Goal: Information Seeking & Learning: Compare options

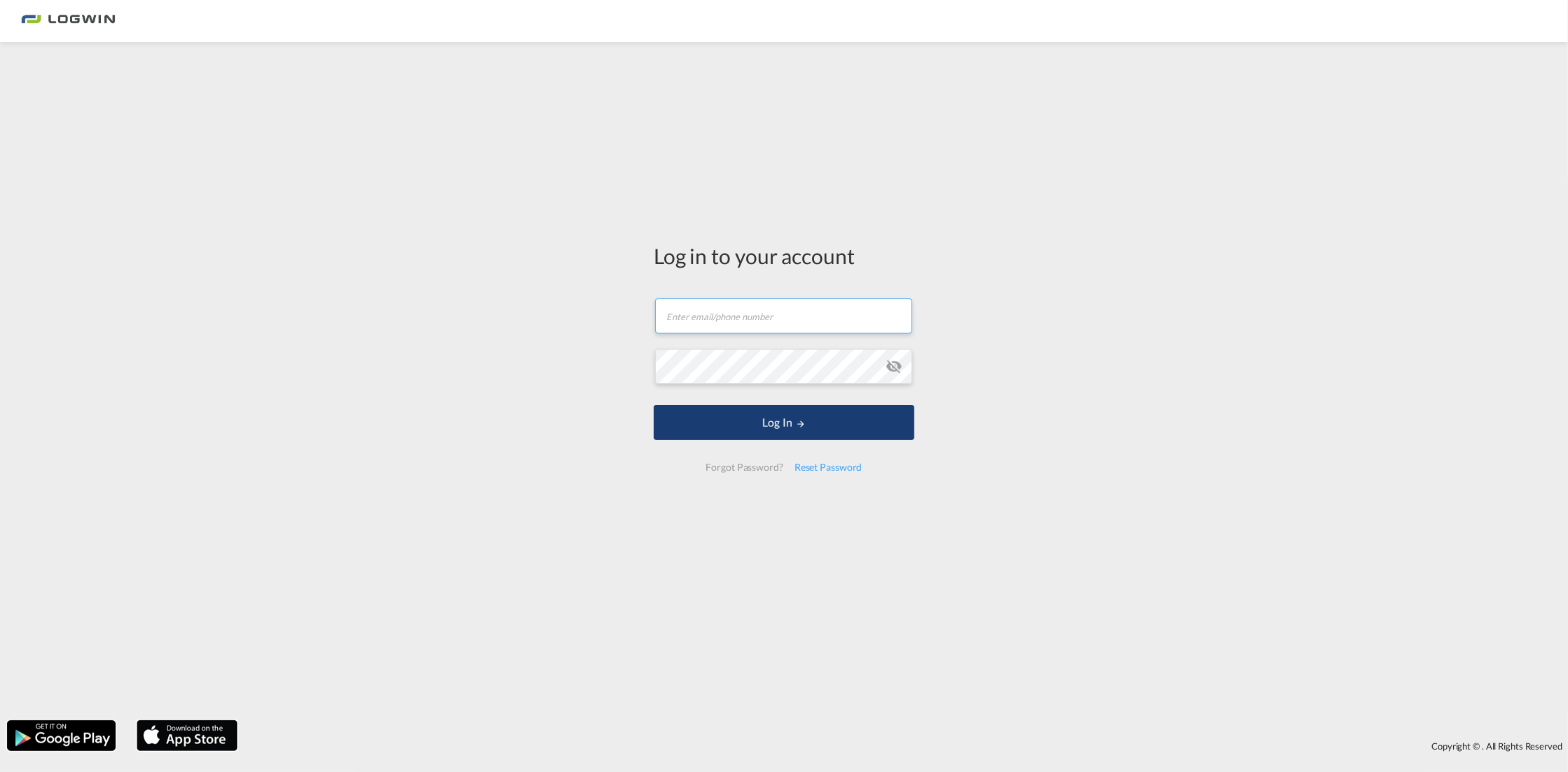
type input "[PERSON_NAME][EMAIL_ADDRESS][PERSON_NAME][DOMAIN_NAME]"
click at [710, 427] on button "Log In" at bounding box center [784, 422] width 260 height 35
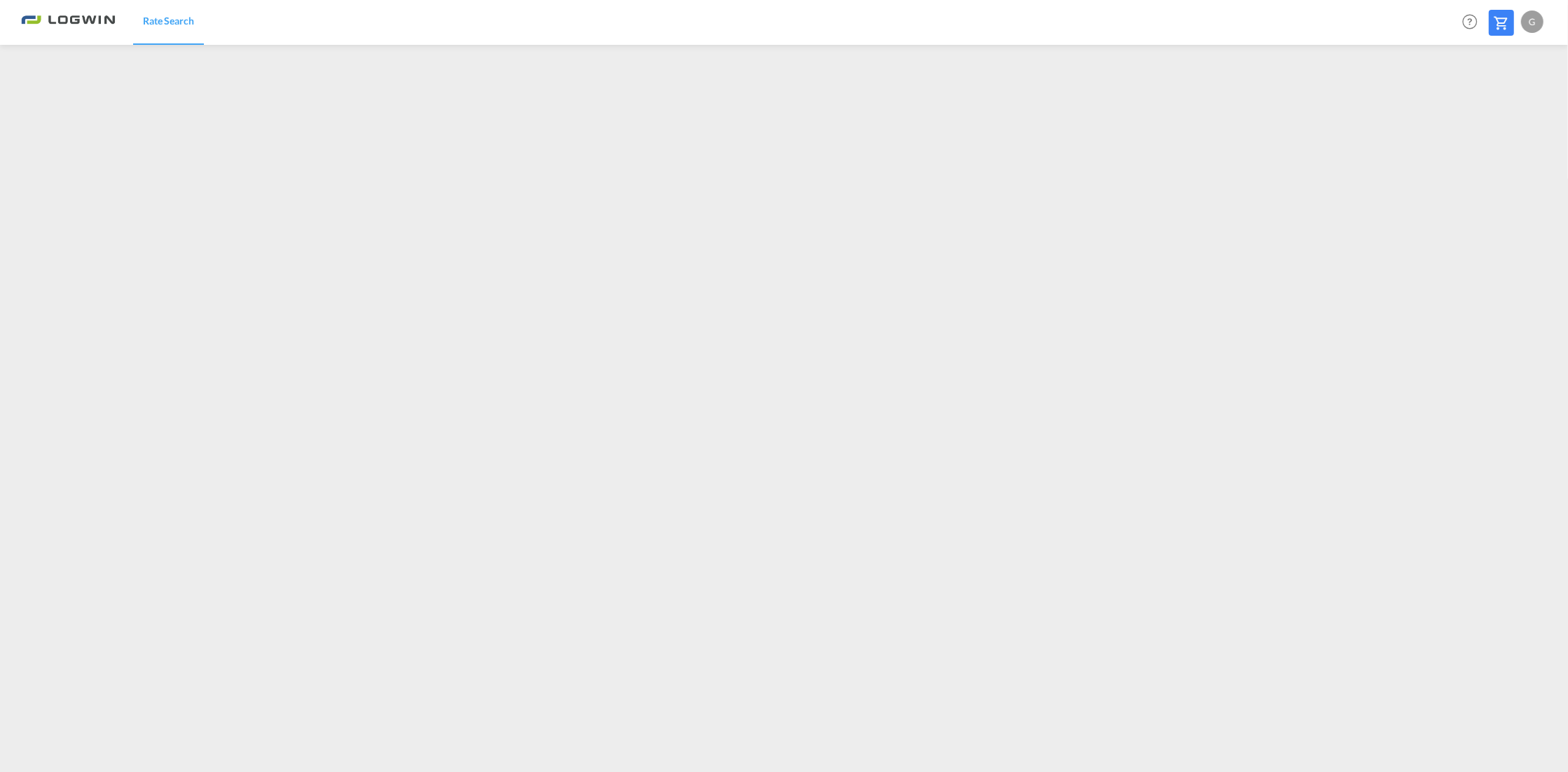
click at [56, 25] on img at bounding box center [69, 22] width 95 height 32
click at [1533, 25] on div "G" at bounding box center [1532, 21] width 22 height 22
click at [1496, 111] on button "Logout" at bounding box center [1516, 107] width 91 height 28
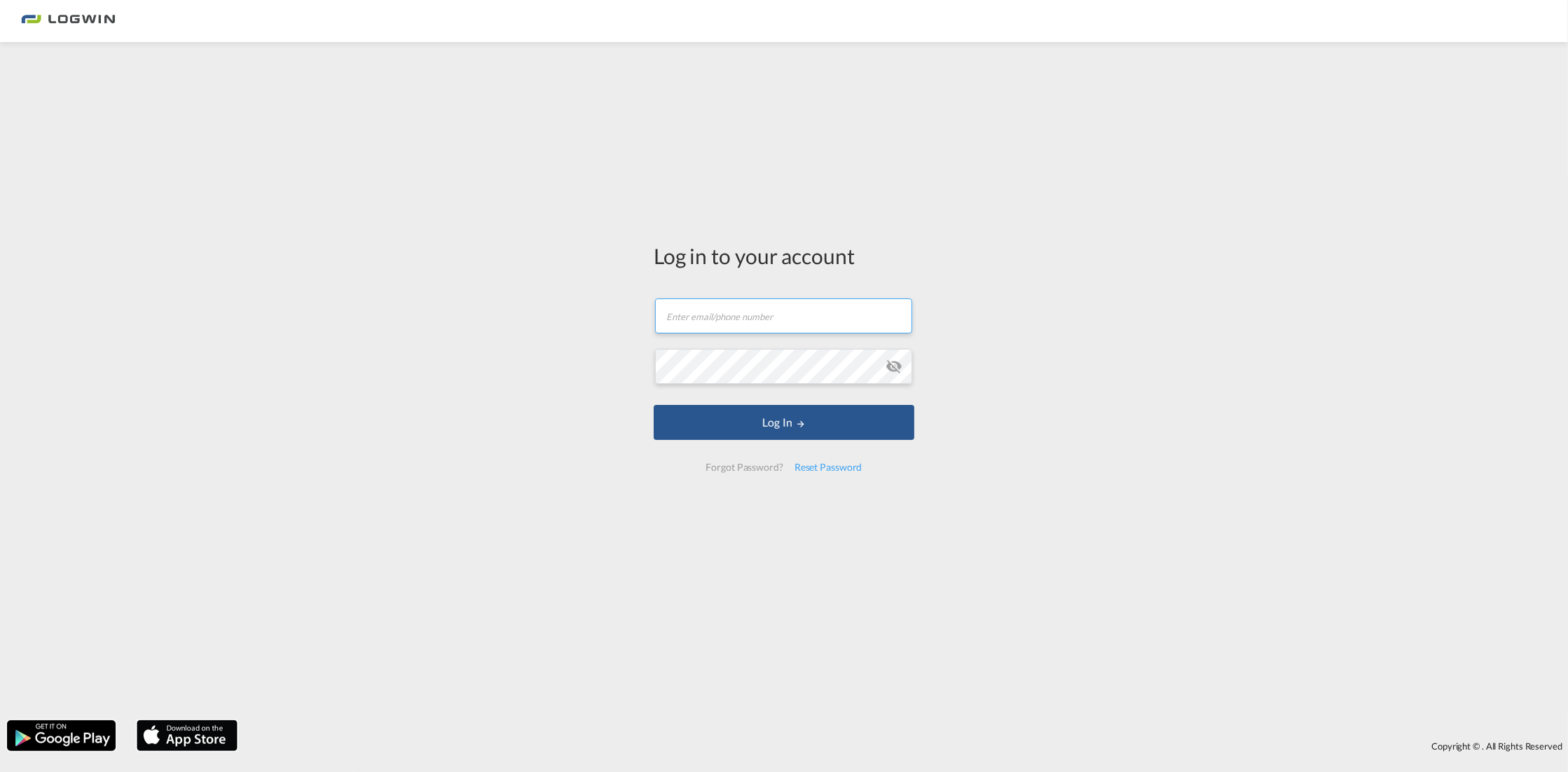
type input "[PERSON_NAME][EMAIL_ADDRESS][PERSON_NAME][DOMAIN_NAME]"
